Goal: Check status

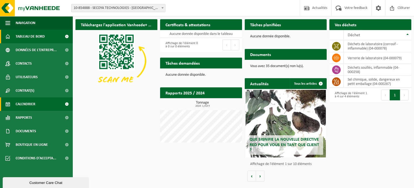
click at [31, 106] on span "Calendrier" at bounding box center [26, 103] width 20 height 13
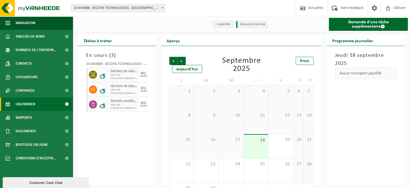
click at [368, 67] on div "Aucun transport planifié" at bounding box center [366, 72] width 62 height 11
click at [127, 77] on span "Enlèvement (déplacement exclu)" at bounding box center [125, 78] width 28 height 3
drag, startPoint x: 126, startPoint y: 63, endPoint x: 131, endPoint y: 63, distance: 4.6
click at [131, 63] on div "10-854888 - SECOYA TECHNOLOGIES - [GEOGRAPHIC_DATA]" at bounding box center [117, 64] width 62 height 5
